Goal: Find contact information: Find contact information

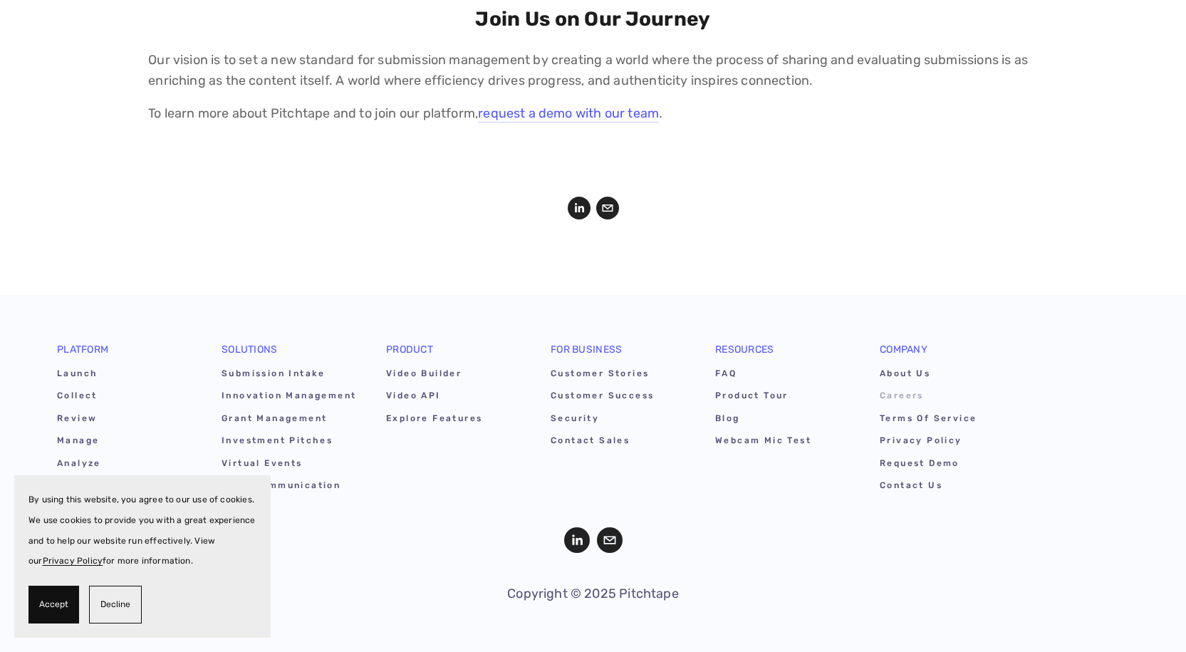
scroll to position [1939, 0]
click at [906, 368] on link "About Us" at bounding box center [948, 376] width 136 height 22
click at [906, 480] on link "Contact Us" at bounding box center [948, 487] width 136 height 22
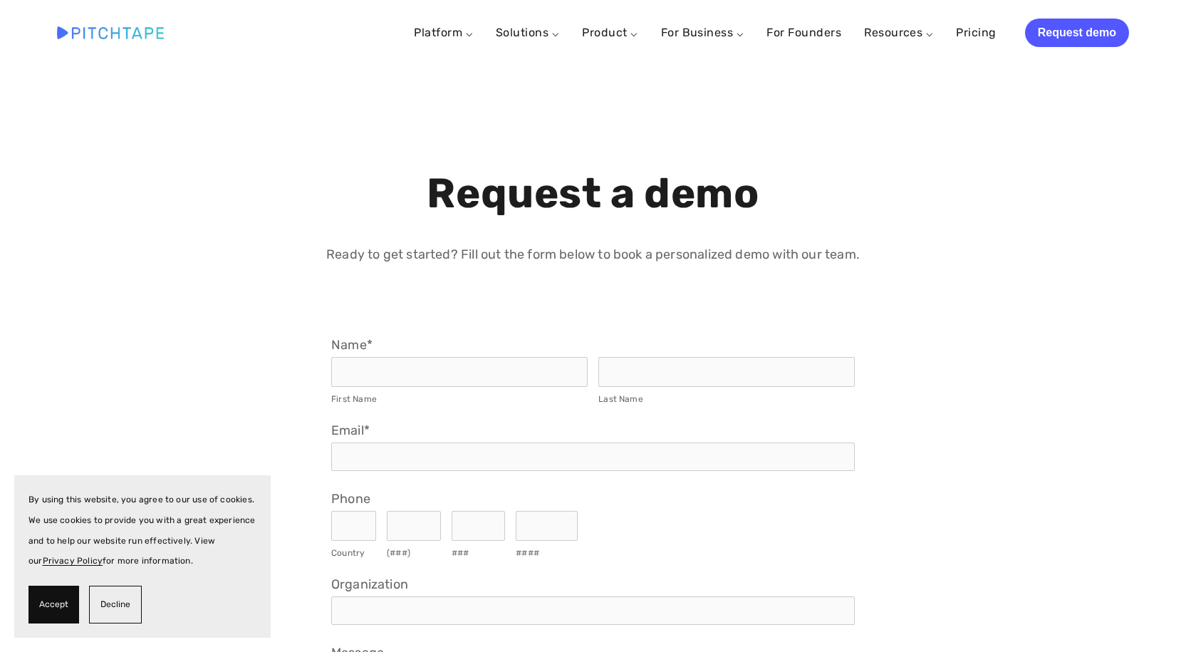
select select "US"
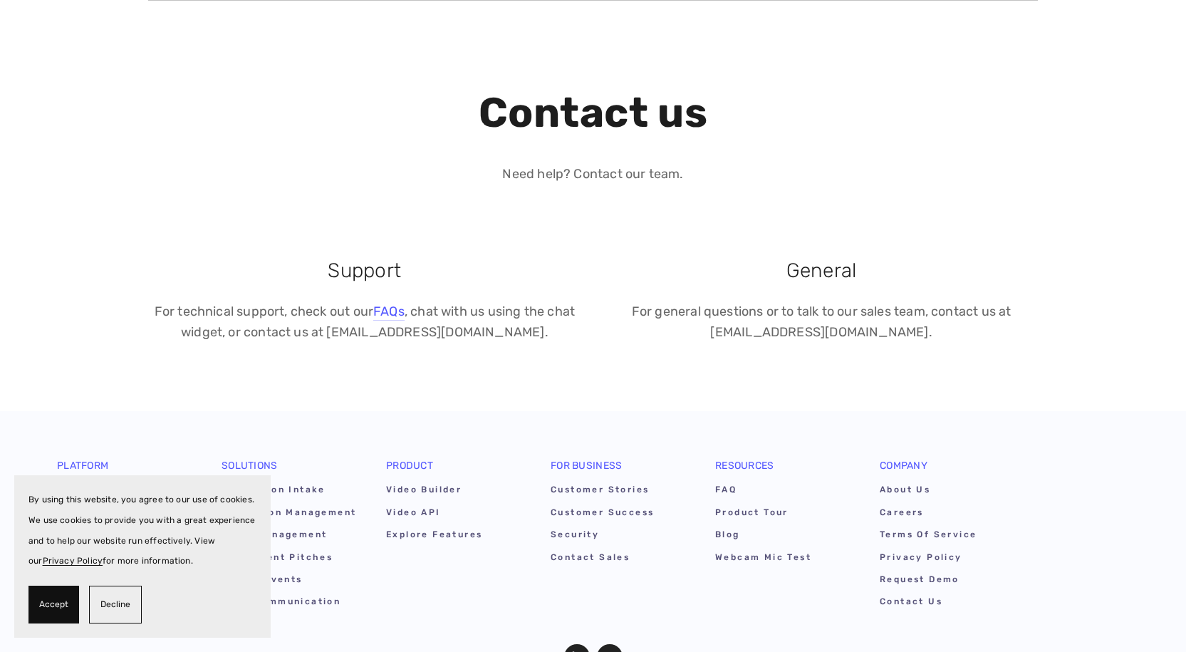
scroll to position [1035, 0]
